Goal: Find specific page/section

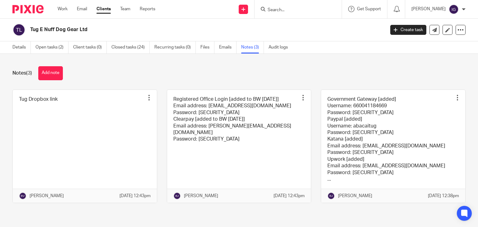
click at [285, 10] on input "Search" at bounding box center [295, 10] width 56 height 6
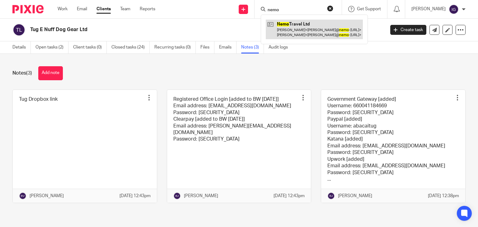
type input "nemo"
click at [291, 23] on link at bounding box center [314, 29] width 97 height 19
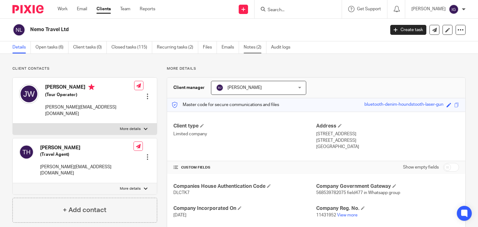
click at [252, 46] on link "Notes (2)" at bounding box center [255, 47] width 23 height 12
click at [245, 50] on link "Notes (2)" at bounding box center [255, 47] width 23 height 12
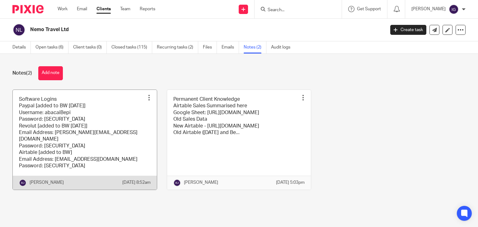
click at [128, 148] on link at bounding box center [85, 140] width 144 height 100
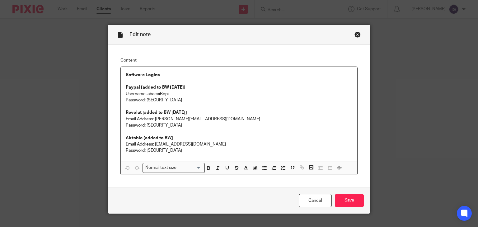
click at [356, 35] on div "Close this dialog window" at bounding box center [358, 34] width 6 height 6
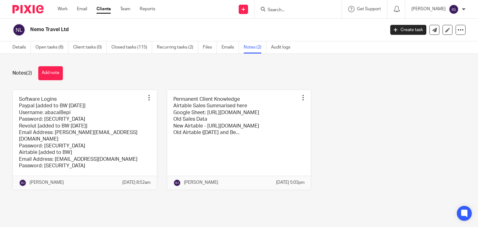
click at [221, 143] on link at bounding box center [239, 140] width 144 height 100
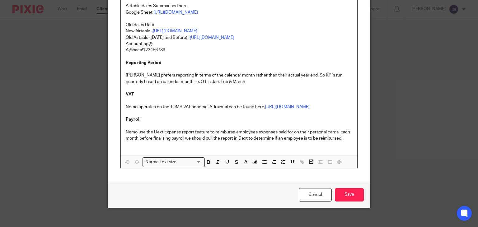
scroll to position [81, 0]
